Goal: Transaction & Acquisition: Purchase product/service

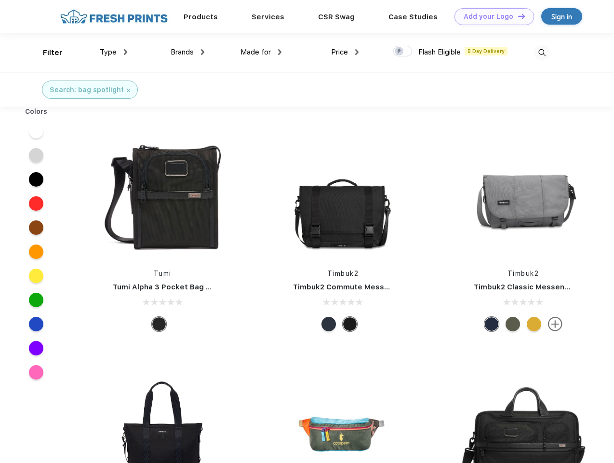
scroll to position [0, 0]
click at [490, 16] on link "Add your Logo Design Tool" at bounding box center [493, 16] width 79 height 17
click at [0, 0] on div "Design Tool" at bounding box center [0, 0] width 0 height 0
click at [517, 16] on link "Add your Logo Design Tool" at bounding box center [493, 16] width 79 height 17
click at [46, 53] on div "Filter" at bounding box center [53, 52] width 20 height 11
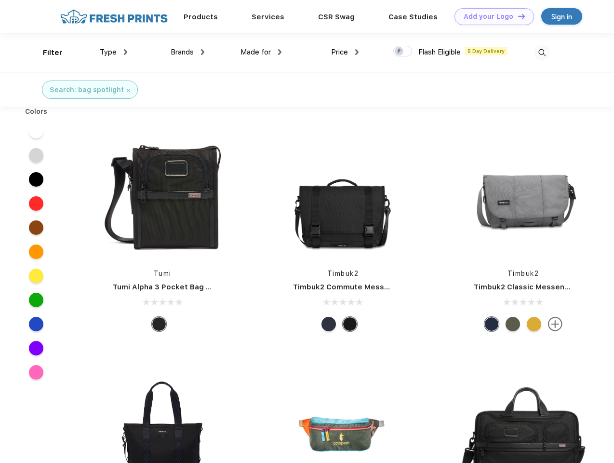
click at [114, 52] on span "Type" at bounding box center [108, 52] width 17 height 9
click at [187, 52] on span "Brands" at bounding box center [182, 52] width 23 height 9
click at [261, 52] on span "Made for" at bounding box center [255, 52] width 30 height 9
click at [345, 52] on span "Price" at bounding box center [339, 52] width 17 height 9
click at [403, 52] on div at bounding box center [402, 51] width 19 height 11
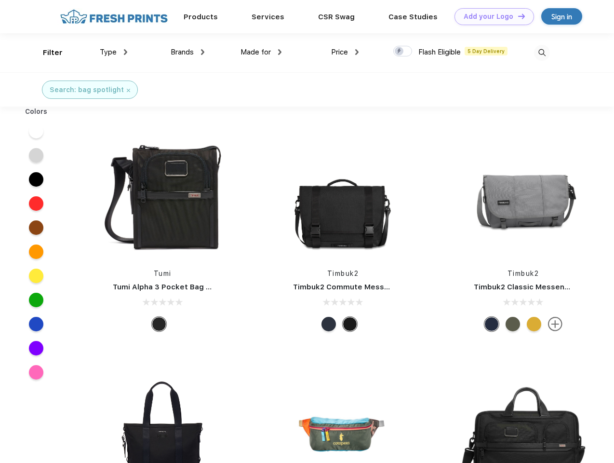
click at [399, 52] on input "checkbox" at bounding box center [396, 48] width 6 height 6
click at [542, 53] on img at bounding box center [542, 53] width 16 height 16
